Goal: Transaction & Acquisition: Subscribe to service/newsletter

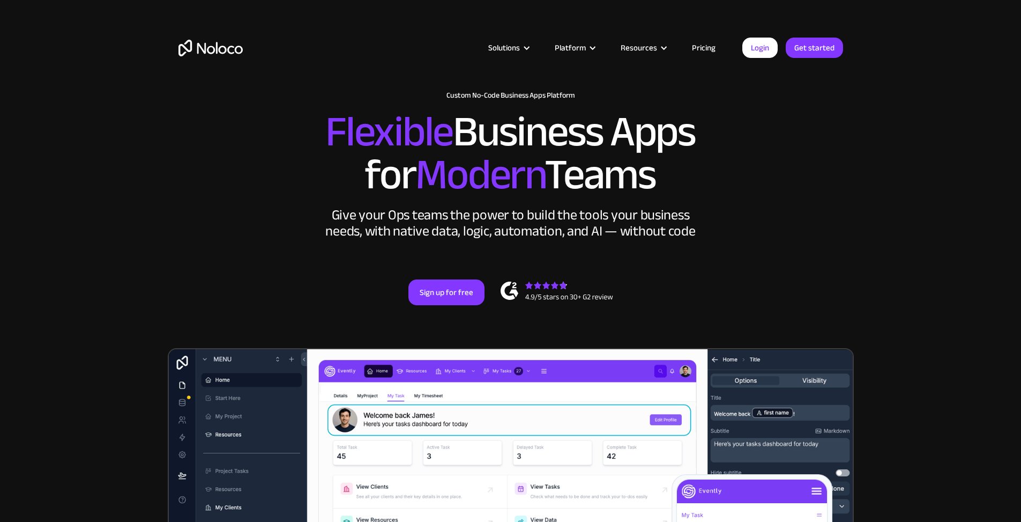
click at [700, 44] on link "Pricing" at bounding box center [704, 48] width 50 height 14
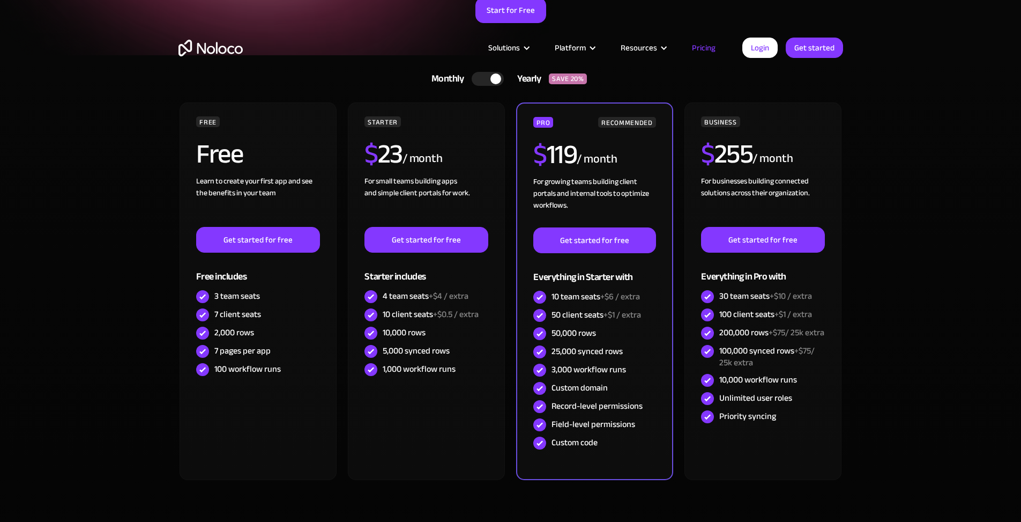
scroll to position [250, 0]
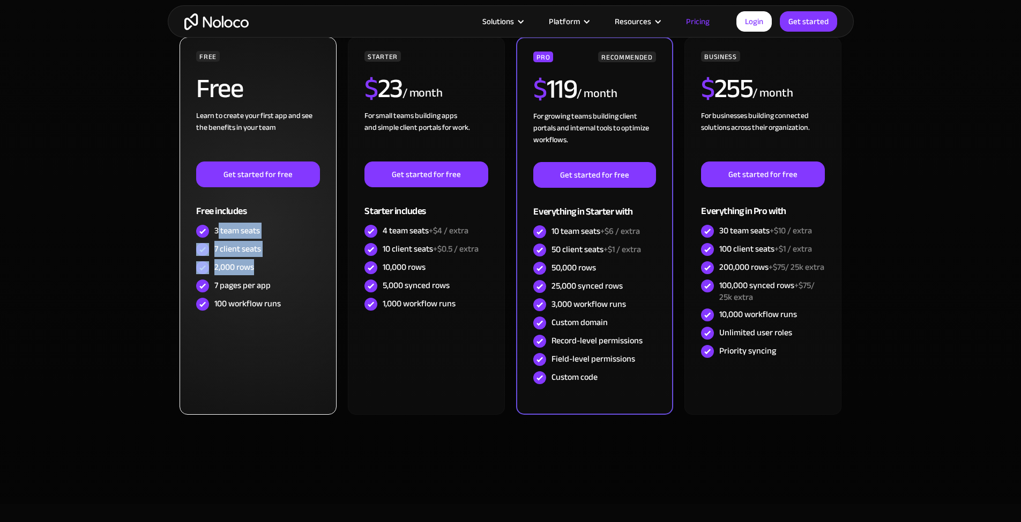
drag, startPoint x: 218, startPoint y: 230, endPoint x: 271, endPoint y: 270, distance: 65.8
click at [268, 268] on div "FREE Free Learn to create your first app and see the benefits in your team ‍ Ge…" at bounding box center [257, 182] width 123 height 262
click at [312, 305] on div "100 workflow runs" at bounding box center [257, 304] width 123 height 18
drag, startPoint x: 292, startPoint y: 305, endPoint x: 207, endPoint y: 224, distance: 116.8
click at [207, 224] on div "FREE Free Learn to create your first app and see the benefits in your team ‍ Ge…" at bounding box center [257, 182] width 123 height 262
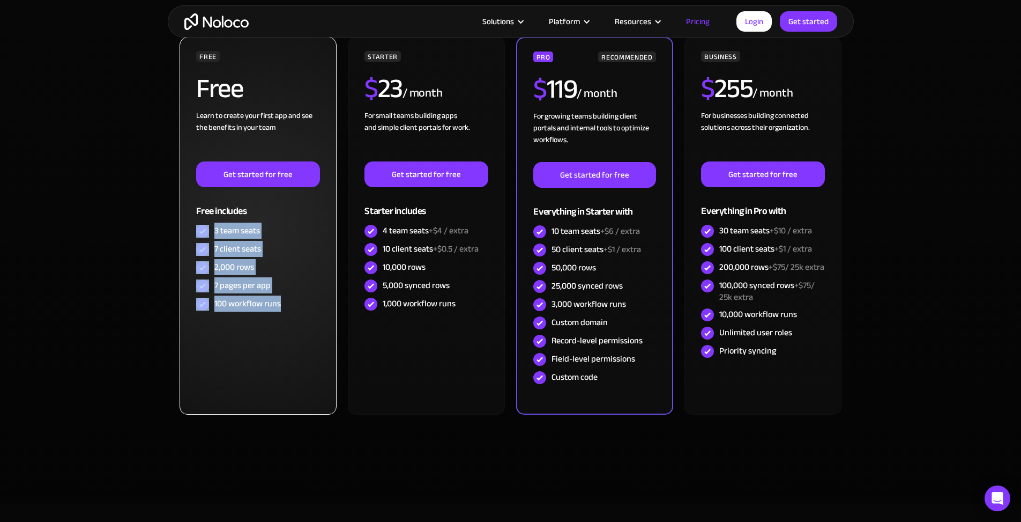
click at [291, 263] on div "2,000 rows" at bounding box center [257, 267] width 123 height 18
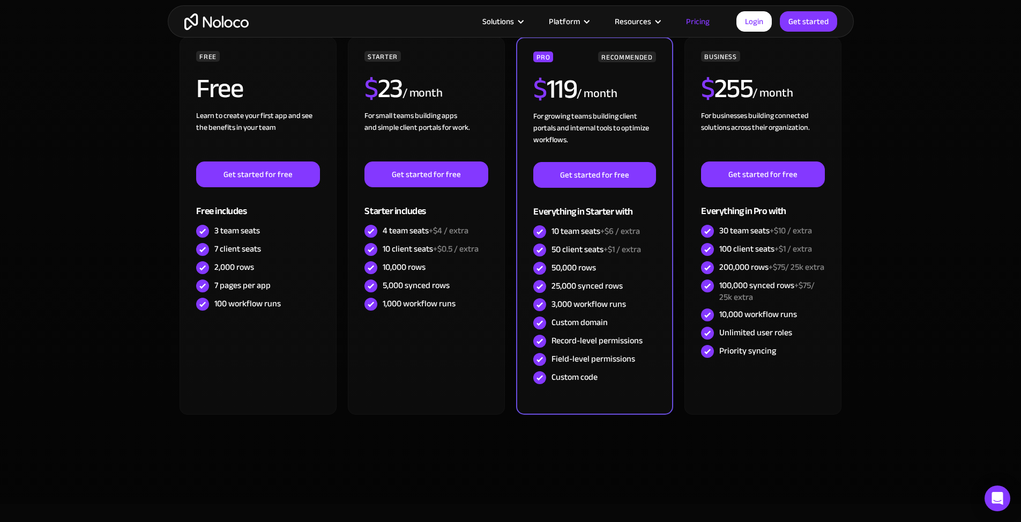
scroll to position [0, 0]
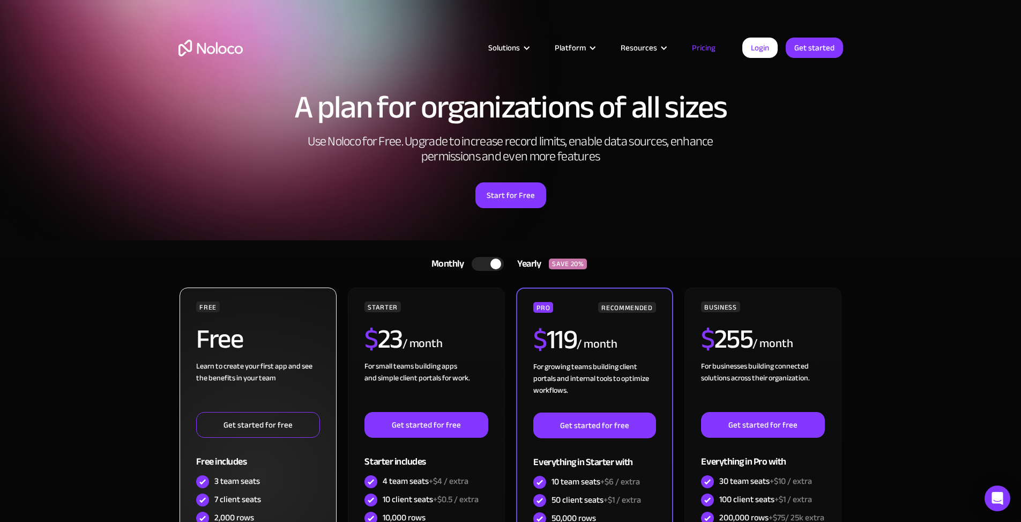
click at [248, 424] on link "Get started for free" at bounding box center [257, 425] width 123 height 26
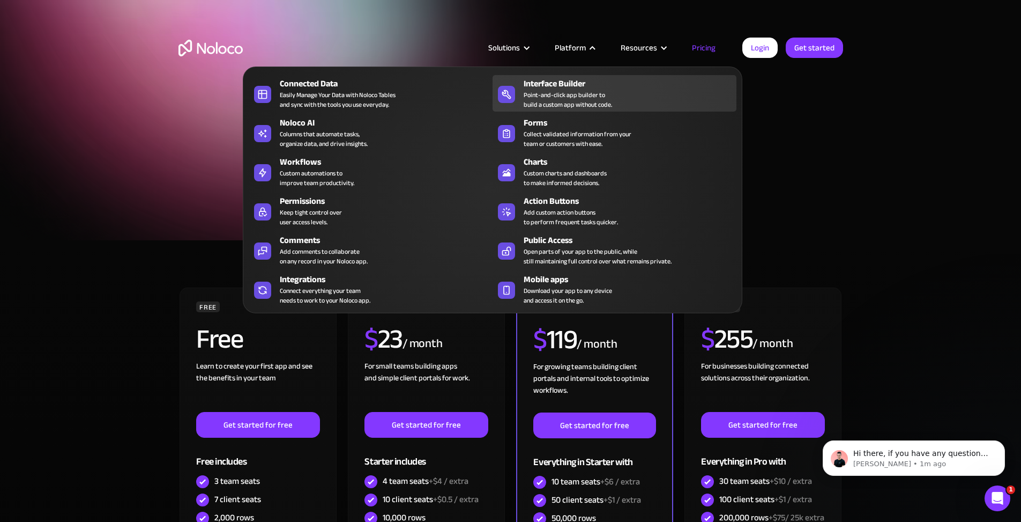
click at [554, 95] on div "Point-and-click app builder to build a custom app without code." at bounding box center [568, 99] width 88 height 19
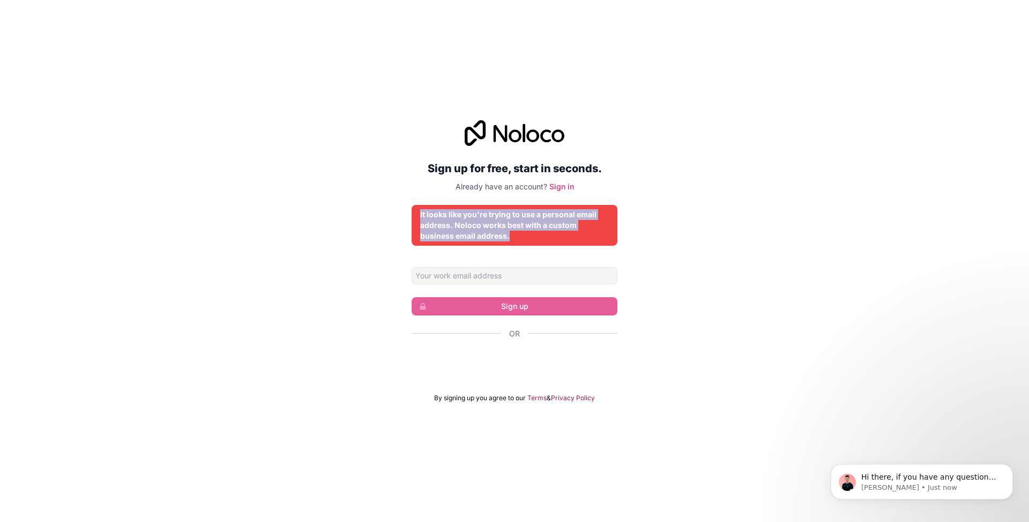
drag, startPoint x: 506, startPoint y: 234, endPoint x: 411, endPoint y: 217, distance: 95.9
click at [411, 217] on div "Sign up for free, start in seconds. Already have an account? Sign in It looks l…" at bounding box center [514, 261] width 1029 height 312
click at [347, 270] on div "Sign up for free, start in seconds. Already have an account? Sign in It looks l…" at bounding box center [514, 261] width 1029 height 312
drag, startPoint x: 566, startPoint y: 237, endPoint x: 396, endPoint y: 194, distance: 175.4
click at [383, 189] on div "Sign up for free, start in seconds. Already have an account? Sign in It looks l…" at bounding box center [514, 261] width 1029 height 312
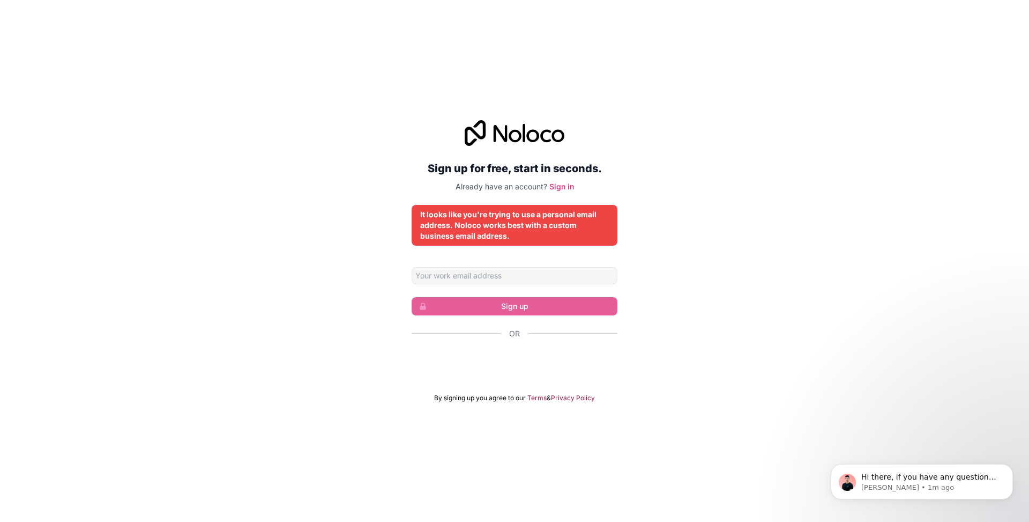
click at [764, 248] on div "Sign up for free, start in seconds. Already have an account? Sign in It looks l…" at bounding box center [514, 261] width 1029 height 312
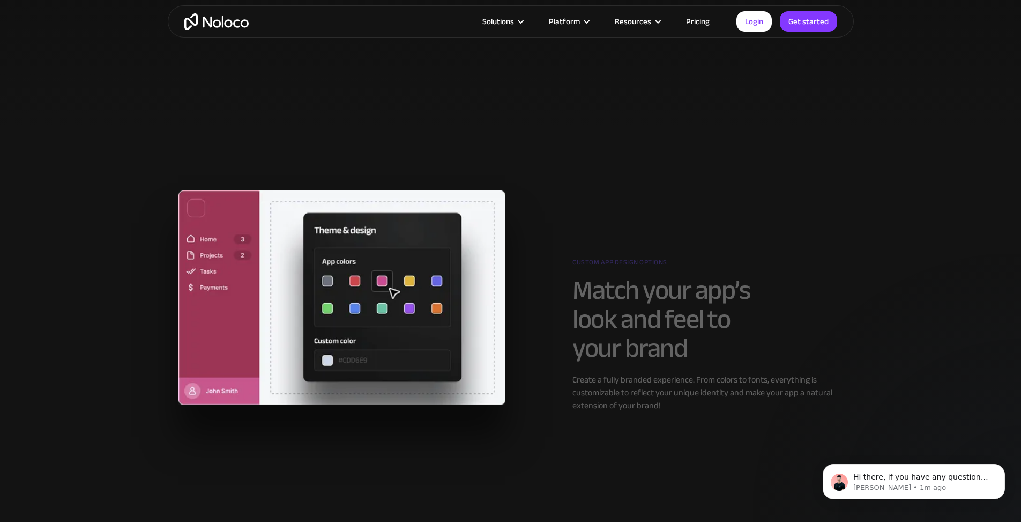
scroll to position [876, 0]
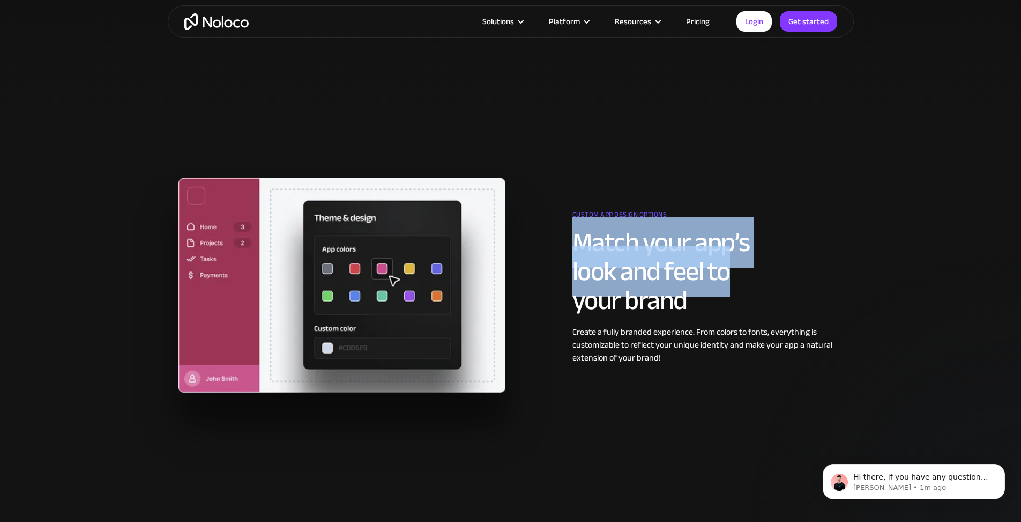
drag, startPoint x: 785, startPoint y: 296, endPoint x: 876, endPoint y: 307, distance: 91.8
click at [825, 302] on h2 "Match your app’s look and feel to your brand" at bounding box center [708, 271] width 271 height 87
click at [893, 307] on section "Custom app design options Match your app’s look and feel to your brand Create a…" at bounding box center [510, 296] width 1021 height 365
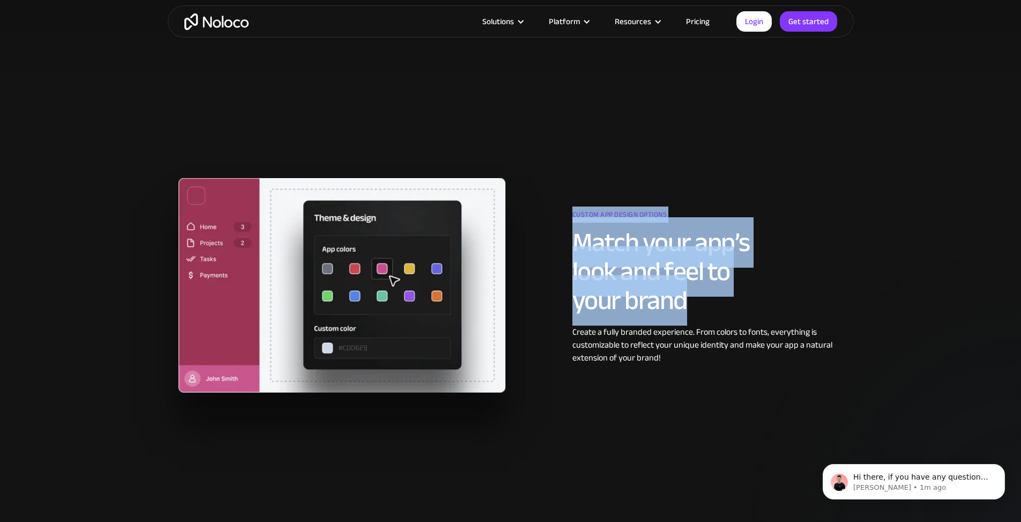
drag, startPoint x: 701, startPoint y: 253, endPoint x: 547, endPoint y: 198, distance: 163.3
click at [547, 198] on div "Custom app design options Match your app’s look and feel to your brand Create a…" at bounding box center [511, 285] width 676 height 214
click at [840, 253] on h2 "Match your app’s look and feel to your brand" at bounding box center [708, 271] width 271 height 87
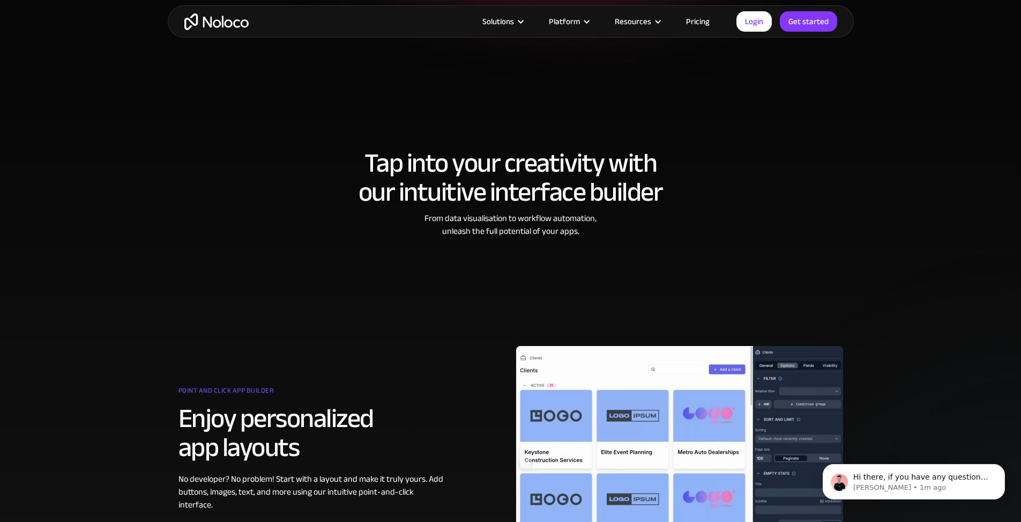
scroll to position [0, 0]
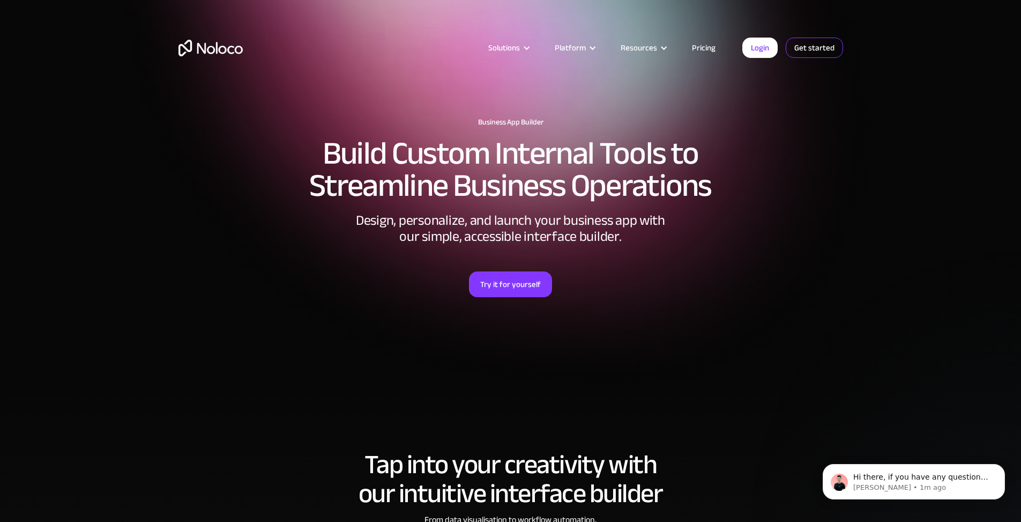
click at [816, 53] on link "Get started" at bounding box center [814, 48] width 57 height 20
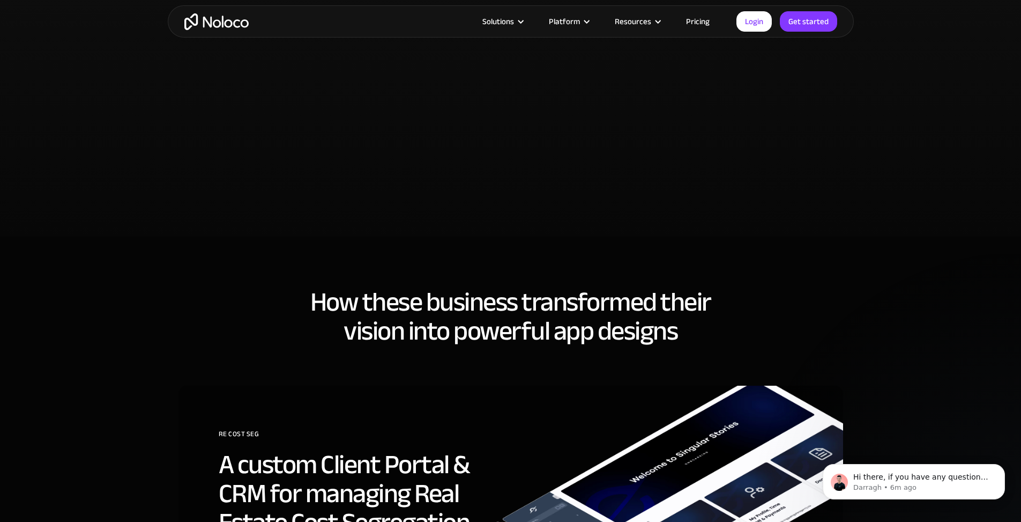
scroll to position [2502, 0]
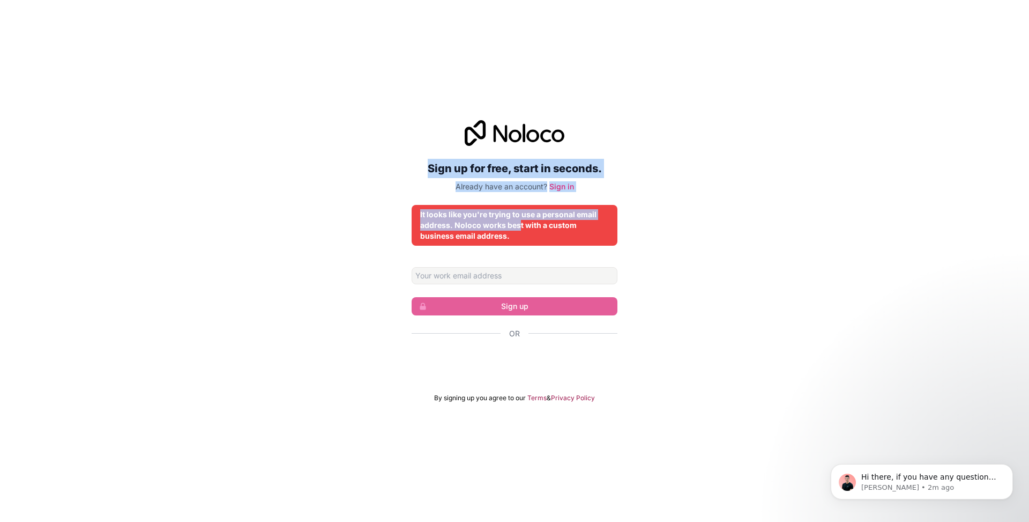
drag, startPoint x: 518, startPoint y: 228, endPoint x: 365, endPoint y: 146, distance: 173.7
click at [365, 146] on div "Sign up for free, start in seconds. Already have an account? Sign in It looks l…" at bounding box center [514, 261] width 1029 height 312
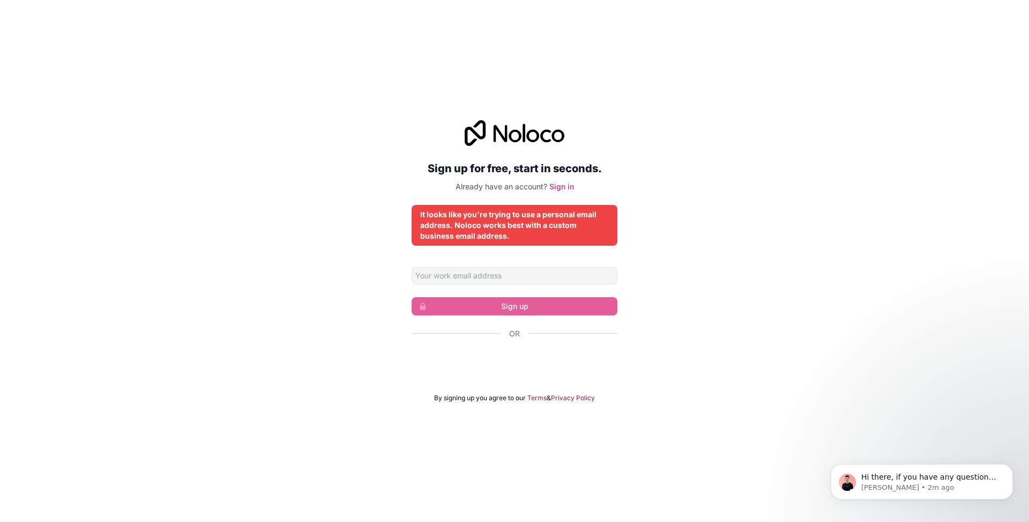
click at [706, 260] on div "Sign up for free, start in seconds. Already have an account? Sign in It looks l…" at bounding box center [514, 261] width 1029 height 312
drag, startPoint x: 542, startPoint y: 239, endPoint x: 383, endPoint y: 196, distance: 164.4
click at [383, 195] on div "Sign up for free, start in seconds. Already have an account? Sign in It looks l…" at bounding box center [514, 261] width 1029 height 312
drag, startPoint x: 312, startPoint y: 183, endPoint x: 242, endPoint y: 163, distance: 73.1
click at [0, 521] on whale-quicksearch at bounding box center [0, 522] width 0 height 0
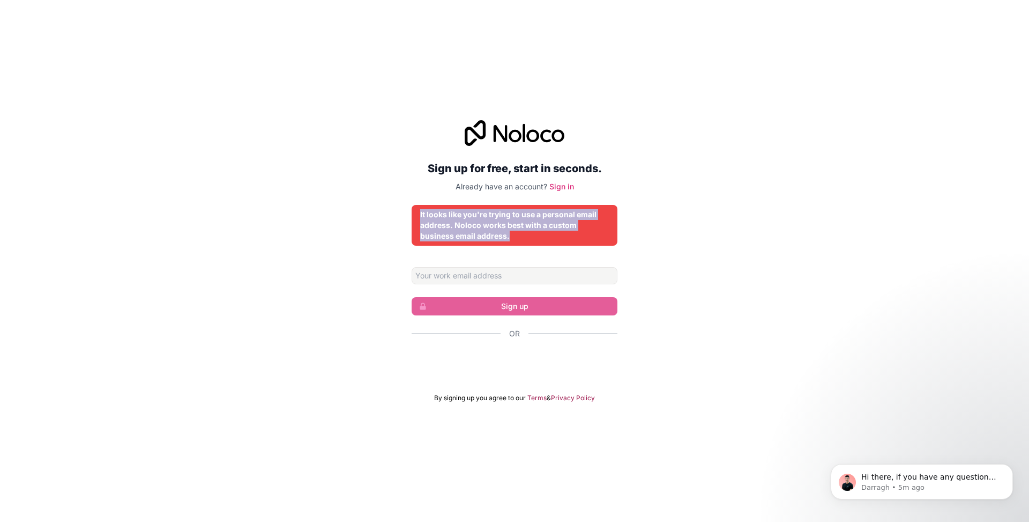
click at [168, 220] on div "Sign up for free, start in seconds. Already have an account? Sign in It looks l…" at bounding box center [514, 261] width 1029 height 312
click at [461, 276] on input "Email address" at bounding box center [515, 275] width 206 height 17
type input "[EMAIL_ADDRESS][DOMAIN_NAME]"
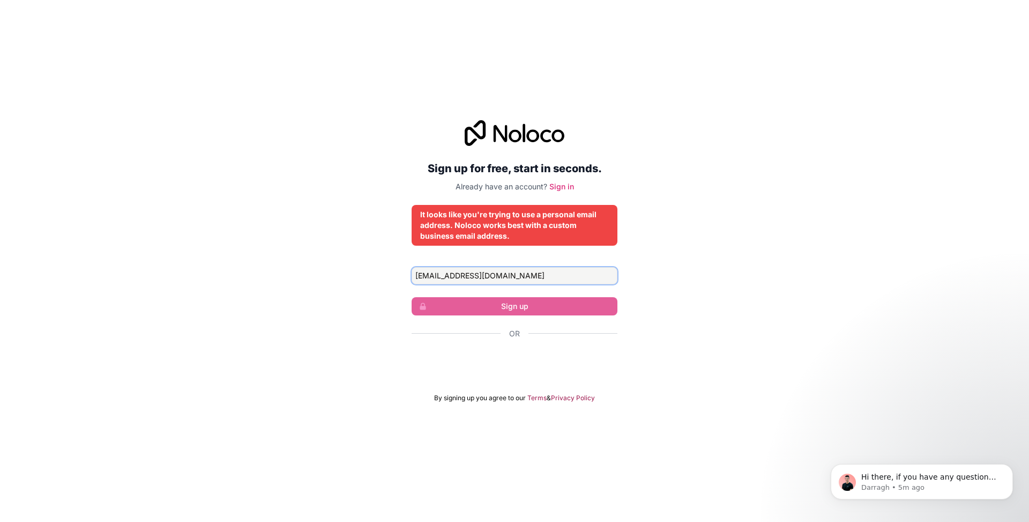
click at [507, 274] on input "[EMAIL_ADDRESS][DOMAIN_NAME]" at bounding box center [515, 275] width 206 height 17
click at [560, 187] on link "Sign in" at bounding box center [562, 186] width 25 height 9
